Goal: Navigation & Orientation: Find specific page/section

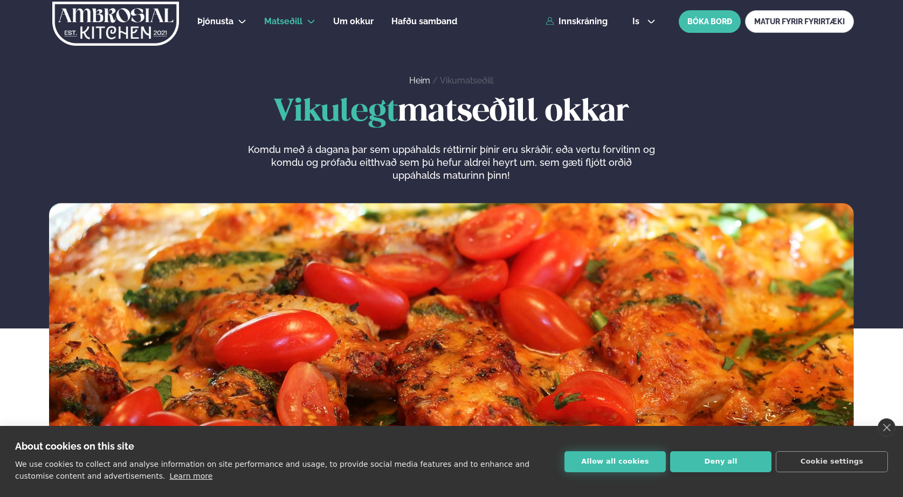
click at [638, 461] on button "Allow all cookies" at bounding box center [614, 462] width 101 height 21
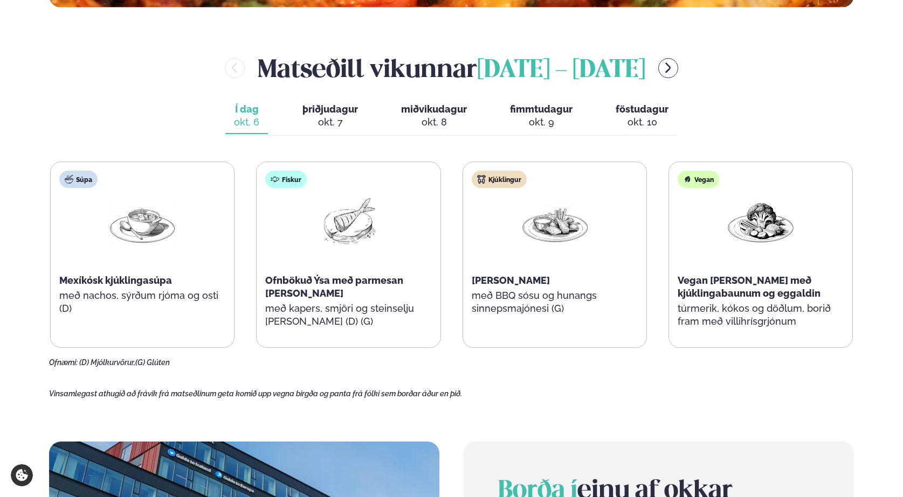
scroll to position [485, 0]
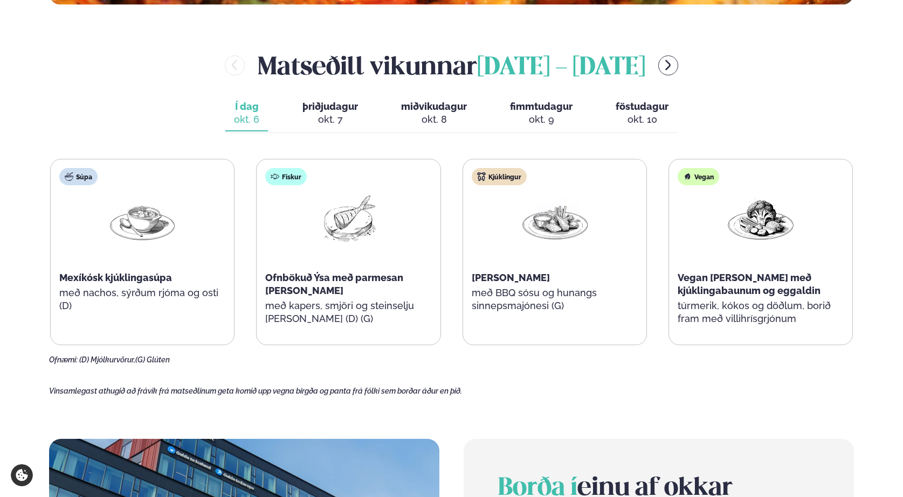
click at [327, 116] on div "okt. 7" at bounding box center [330, 119] width 56 height 13
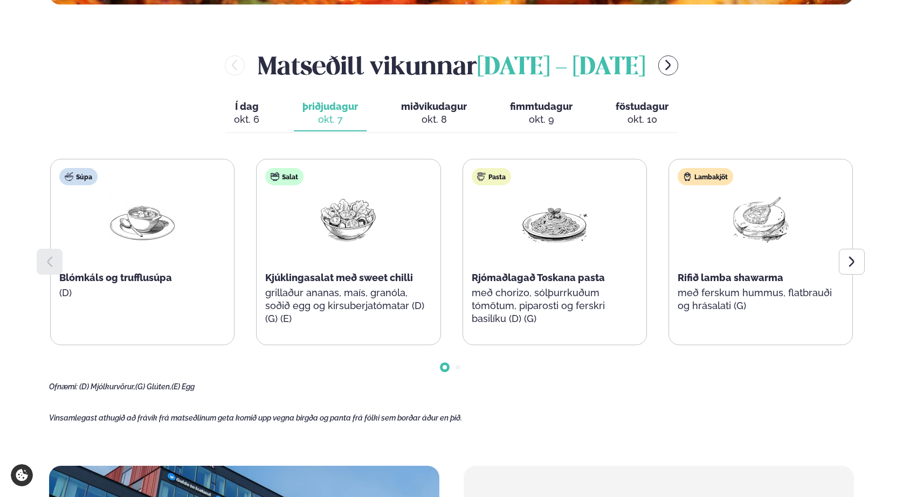
click at [432, 112] on button "miðvikudagur mið. [DATE]" at bounding box center [433, 114] width 83 height 36
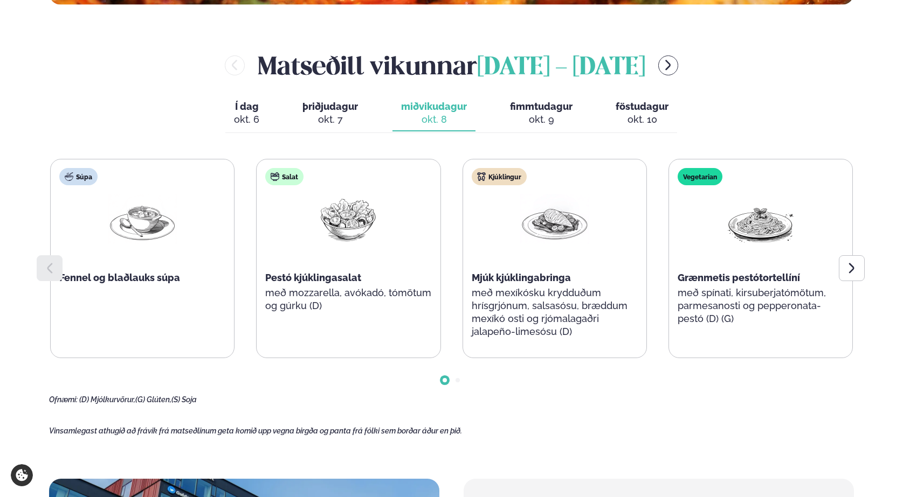
click at [529, 110] on span "fimmtudagur" at bounding box center [541, 106] width 63 height 11
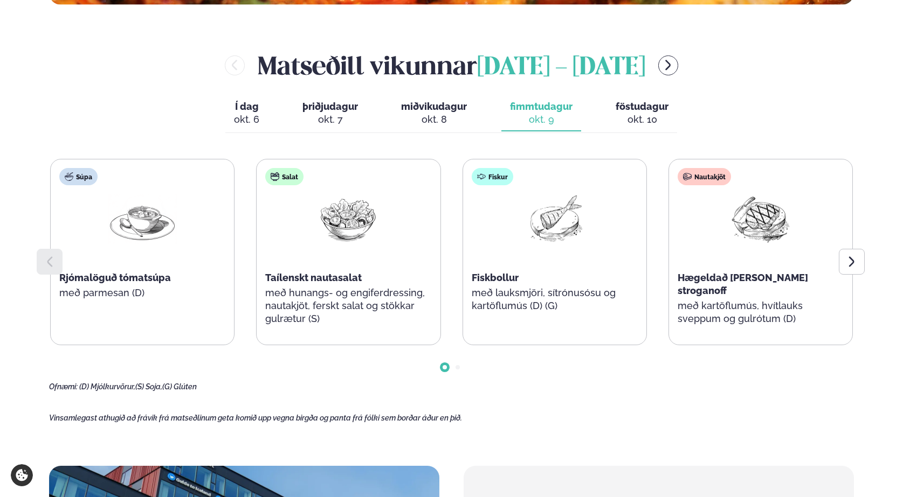
click at [641, 116] on div "okt. 10" at bounding box center [641, 119] width 53 height 13
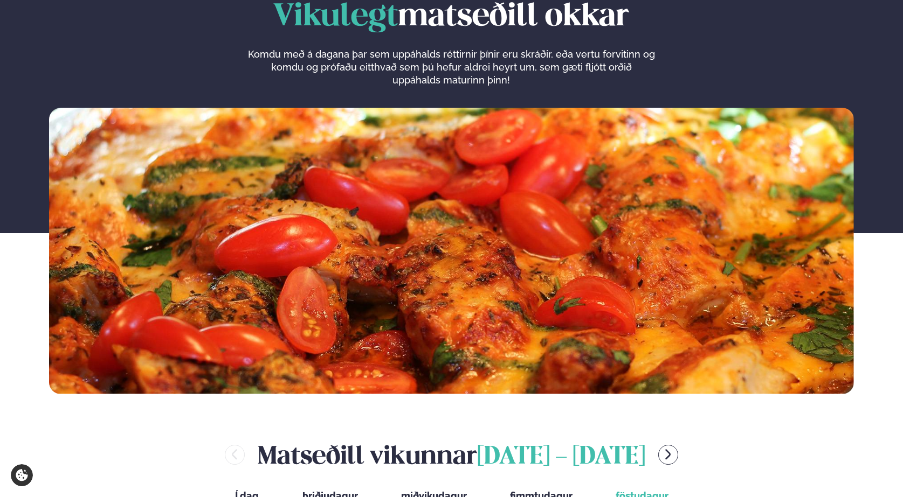
scroll to position [0, 0]
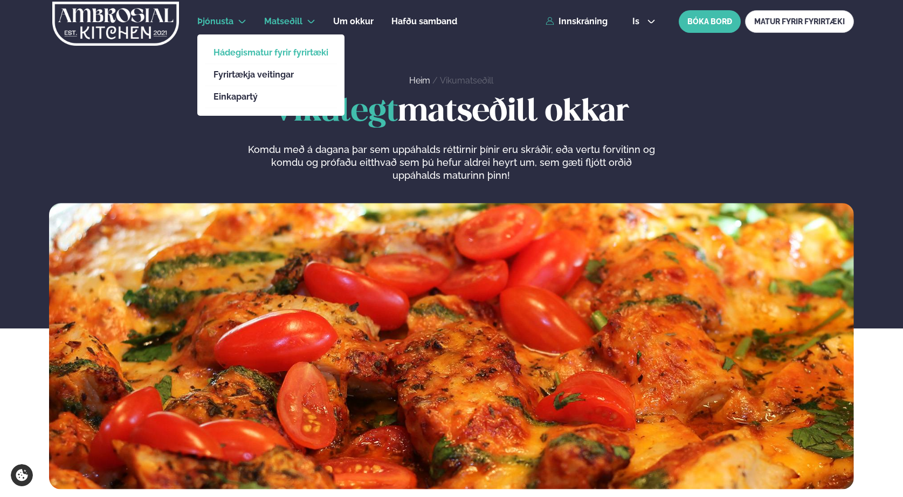
click at [233, 53] on link "Hádegismatur fyrir fyrirtæki" at bounding box center [270, 52] width 115 height 9
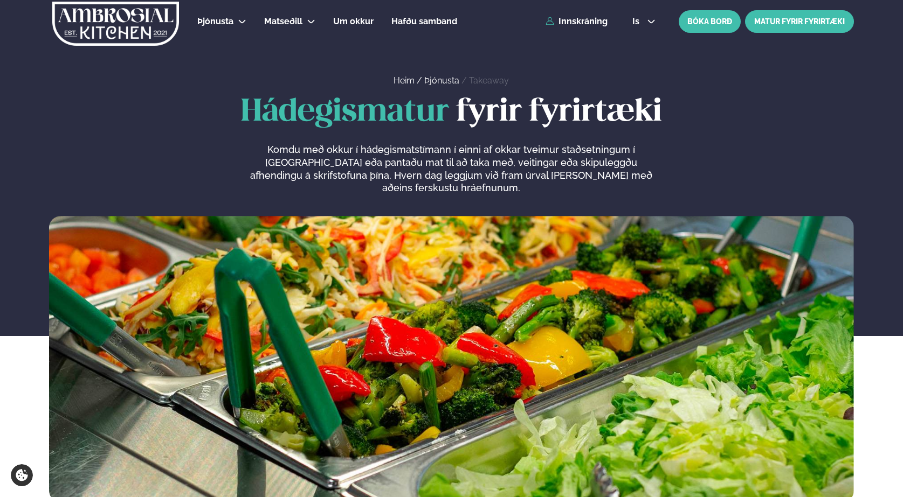
click at [793, 19] on link "MATUR FYRIR FYRIRTÆKI" at bounding box center [799, 21] width 109 height 23
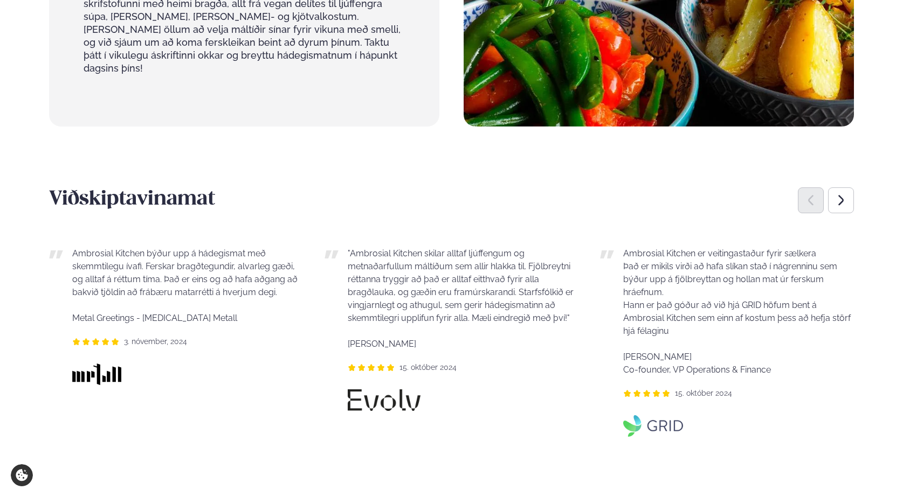
scroll to position [754, 0]
